Goal: Browse casually

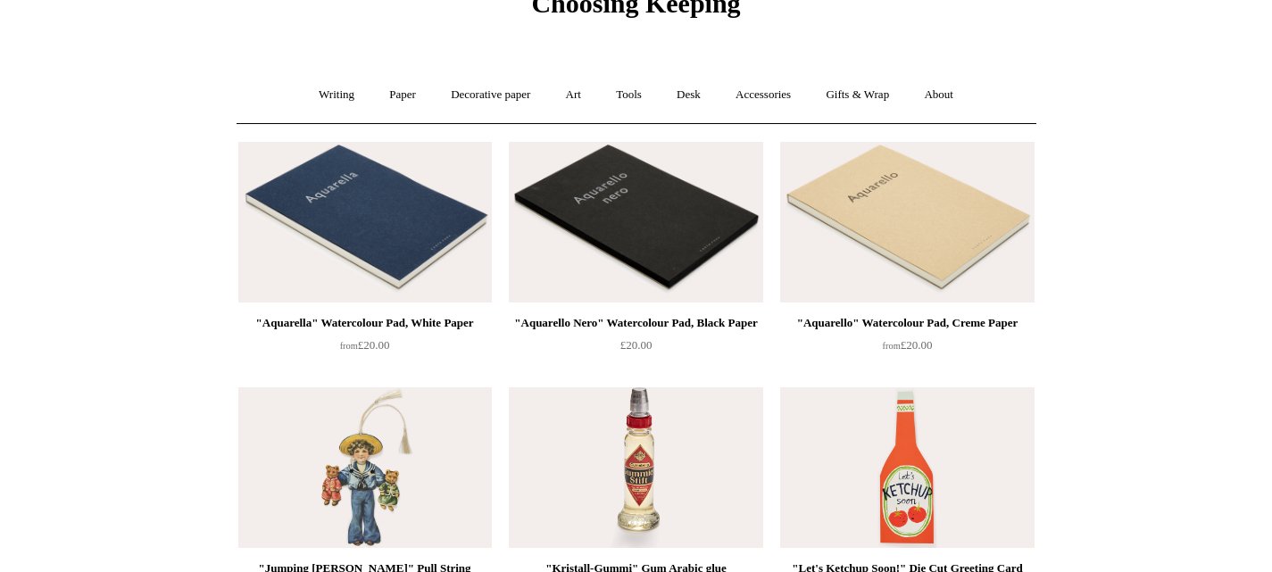
scroll to position [179, 0]
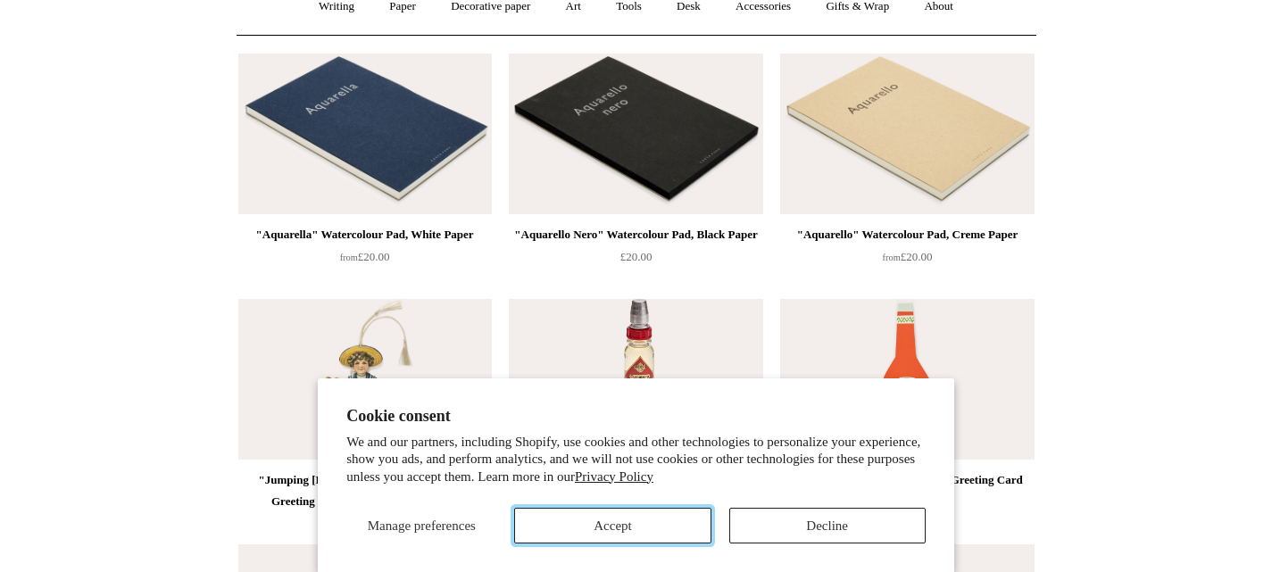
click at [675, 524] on button "Accept" at bounding box center [612, 526] width 196 height 36
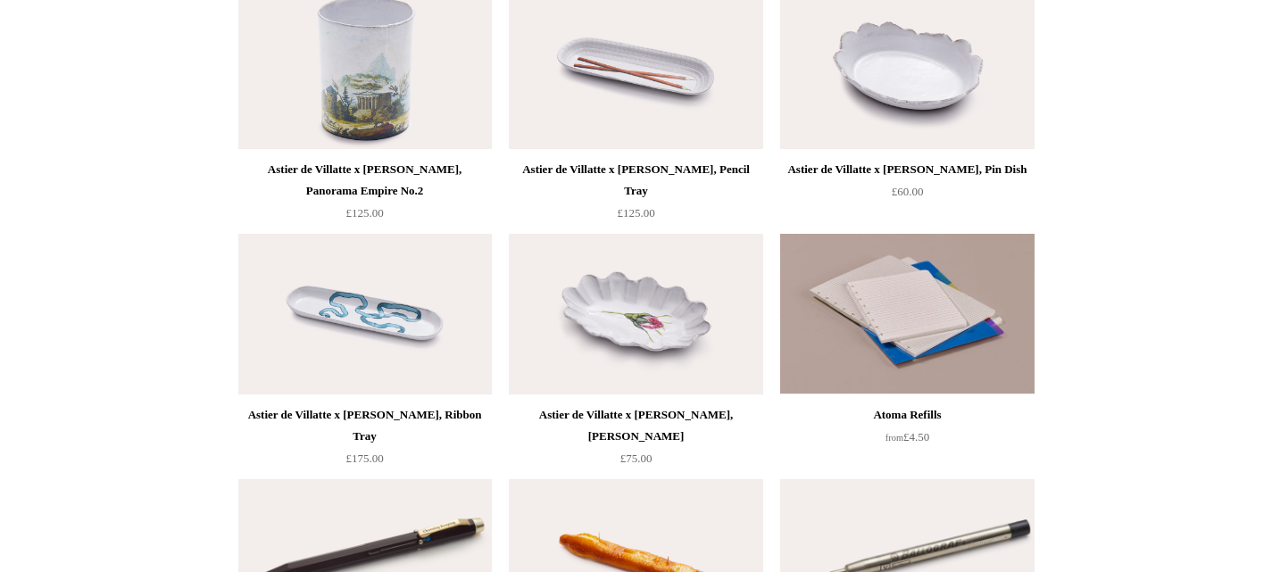
scroll to position [15709, 0]
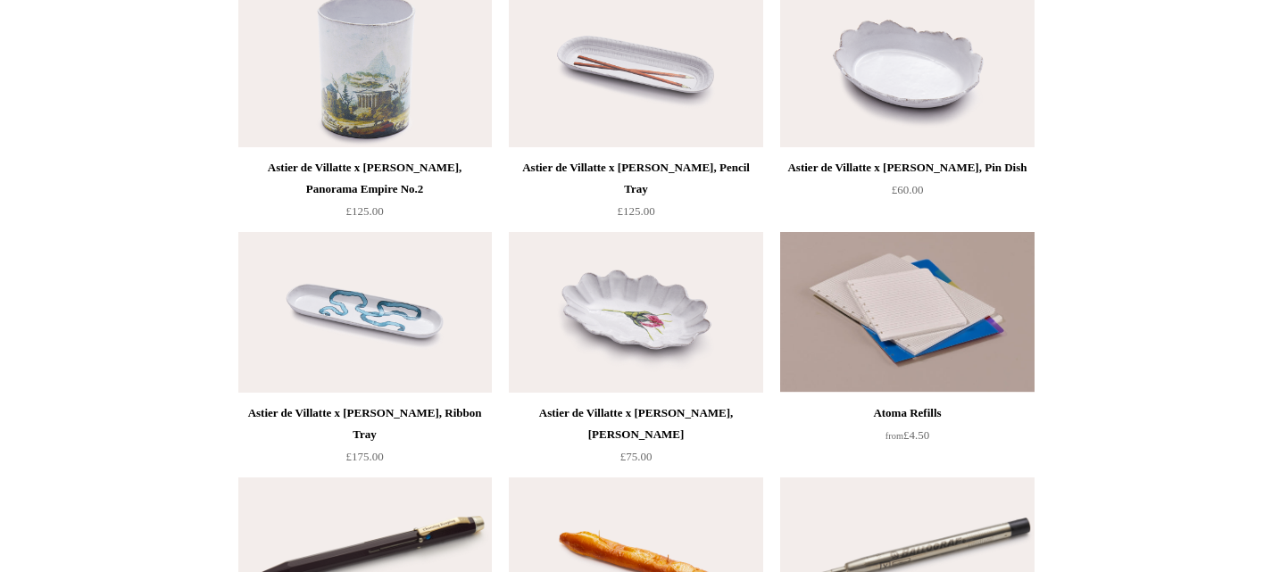
click at [650, 300] on img at bounding box center [635, 312] width 253 height 161
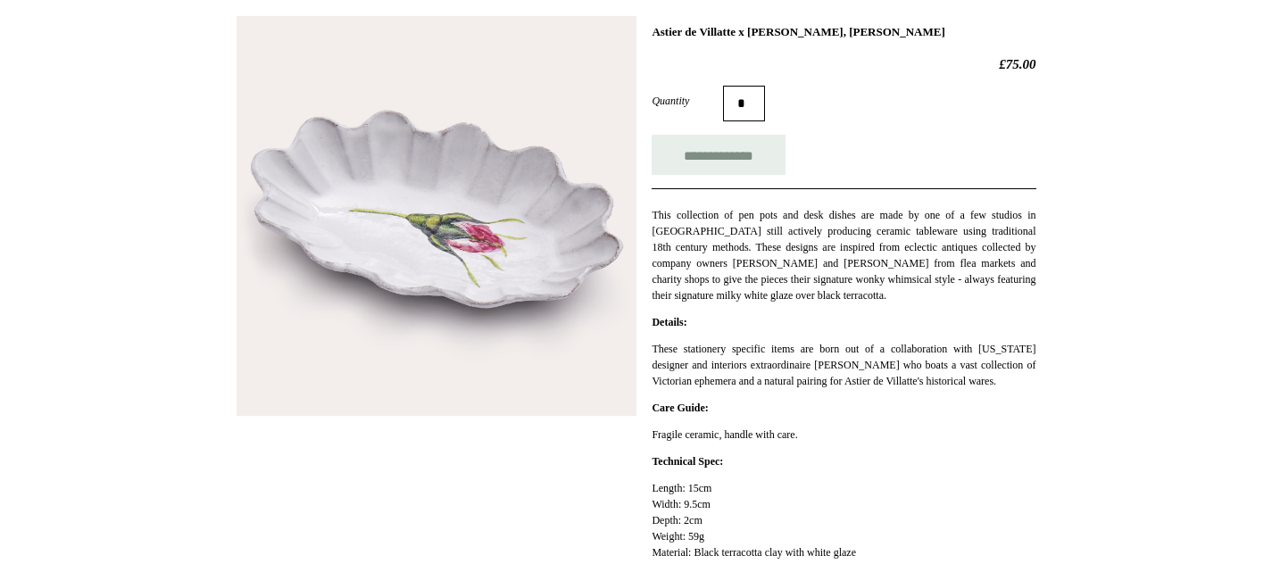
scroll to position [268, 0]
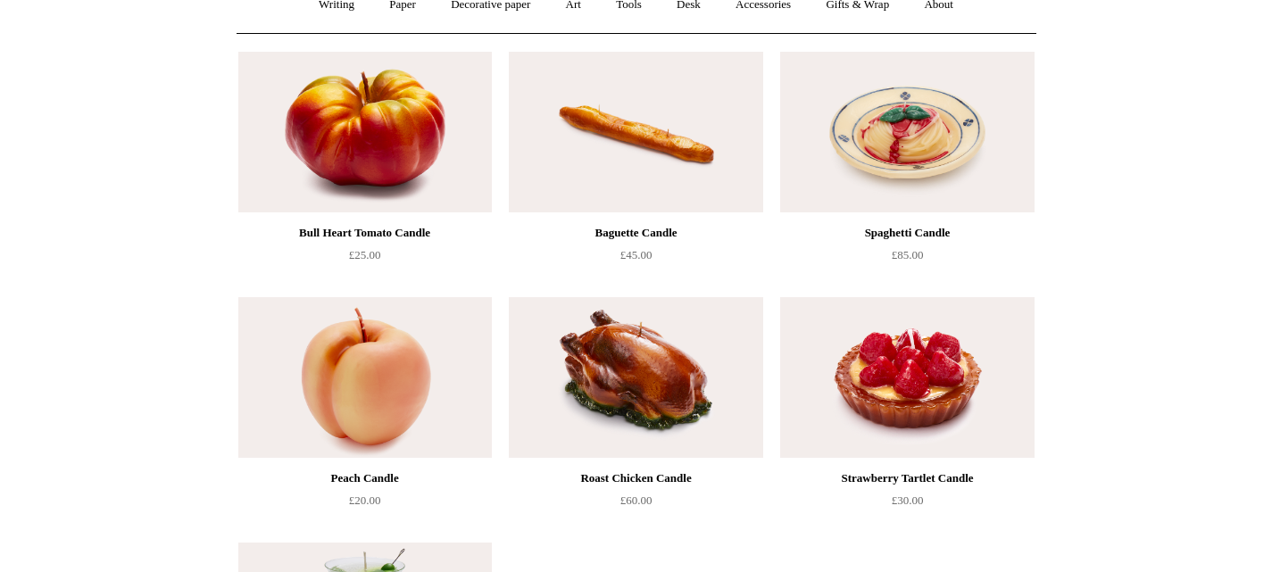
scroll to position [179, 0]
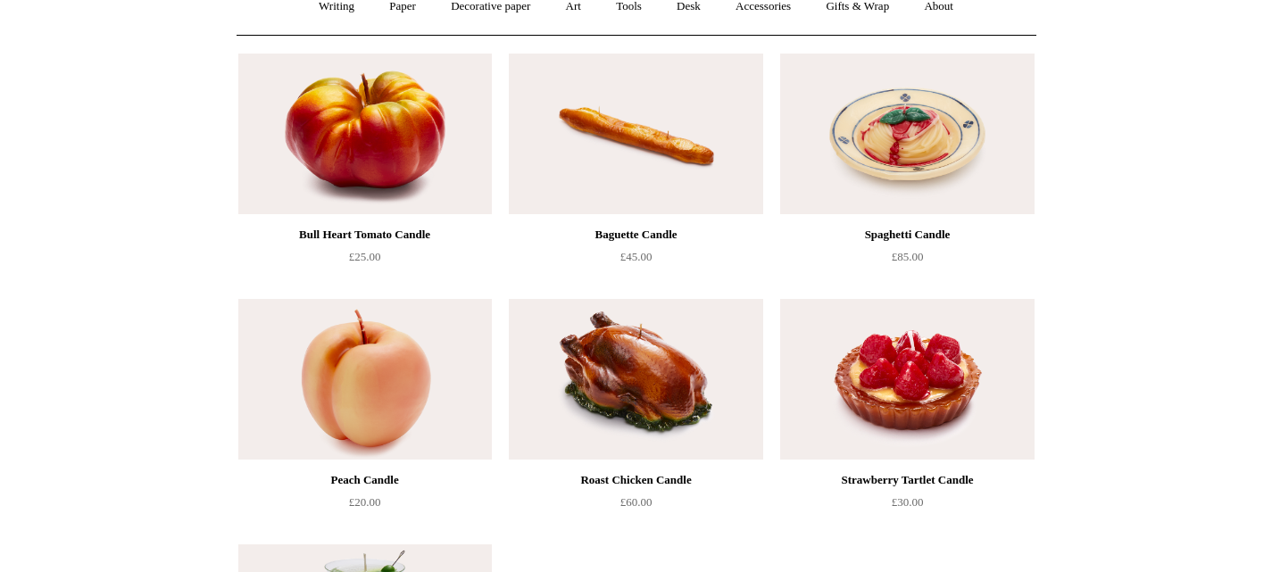
click at [369, 132] on img at bounding box center [364, 134] width 253 height 161
click at [652, 357] on img at bounding box center [635, 379] width 253 height 161
click at [361, 170] on img at bounding box center [364, 134] width 253 height 161
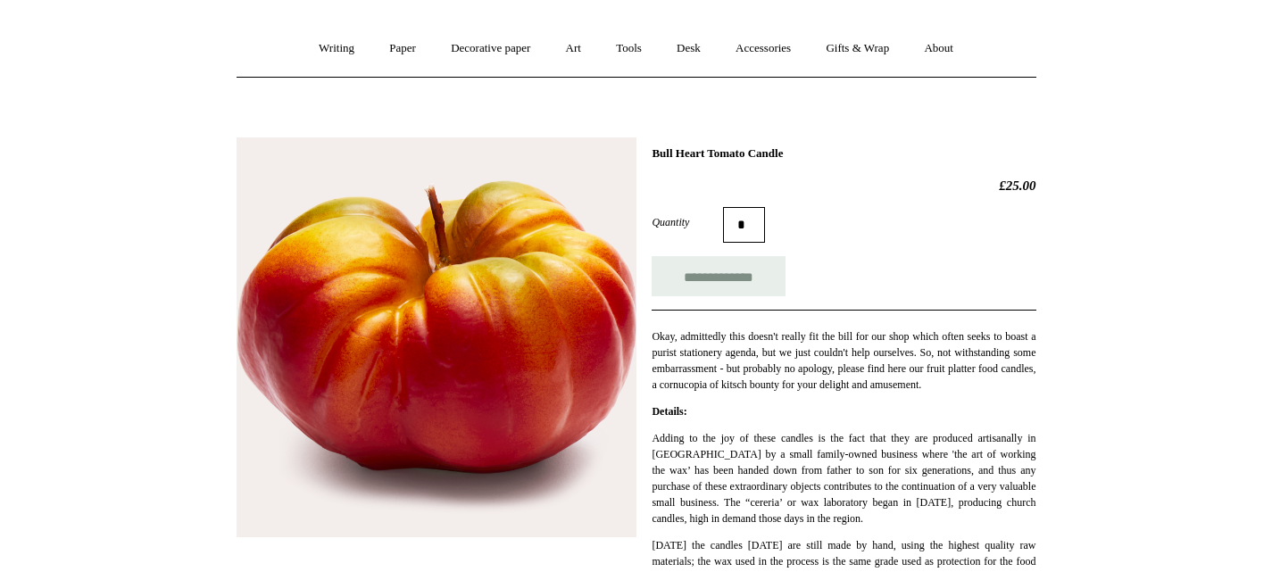
scroll to position [179, 0]
